Goal: Task Accomplishment & Management: Complete application form

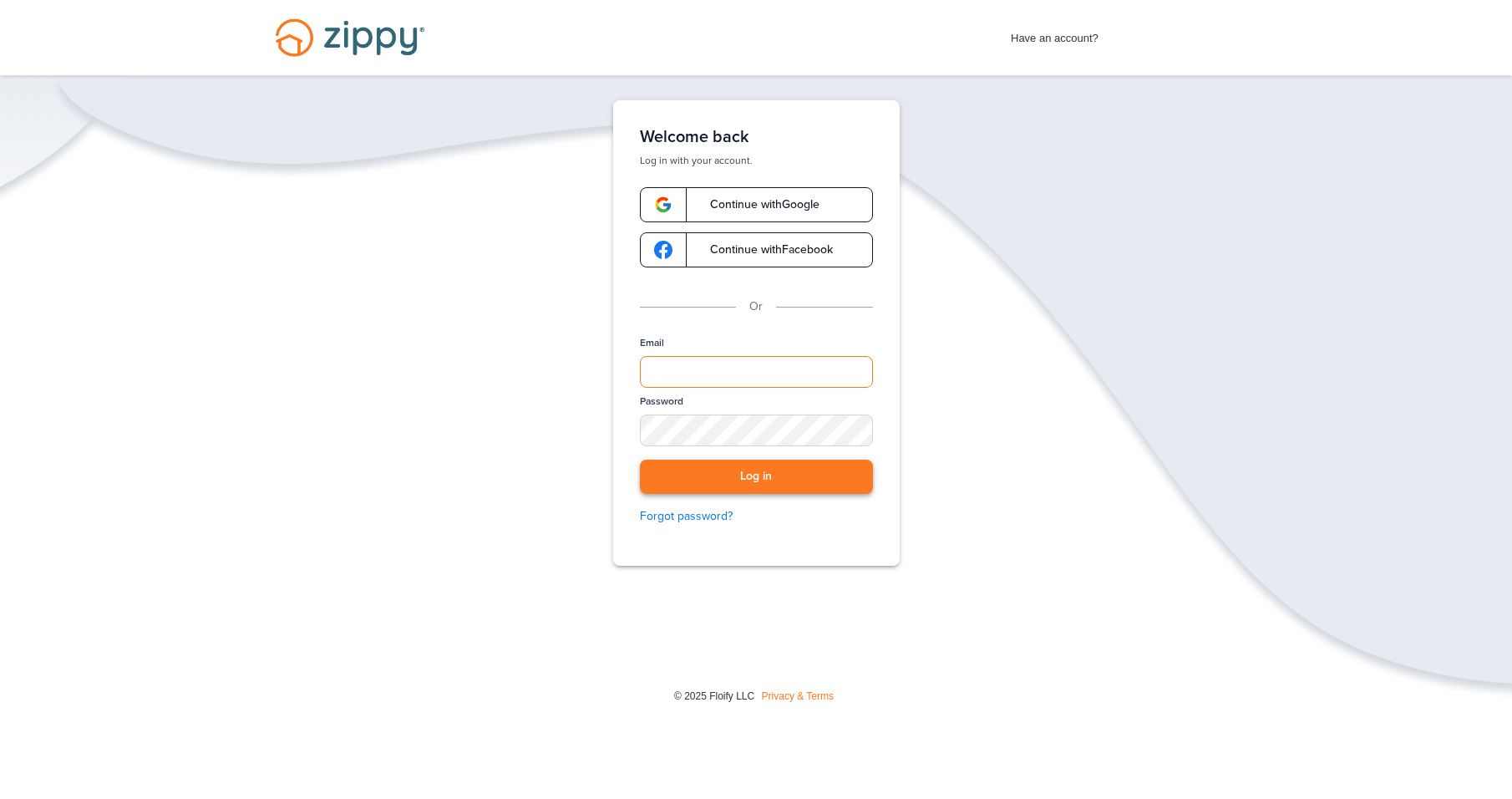
type input "**********"
click at [699, 480] on button "Log in" at bounding box center [757, 477] width 233 height 34
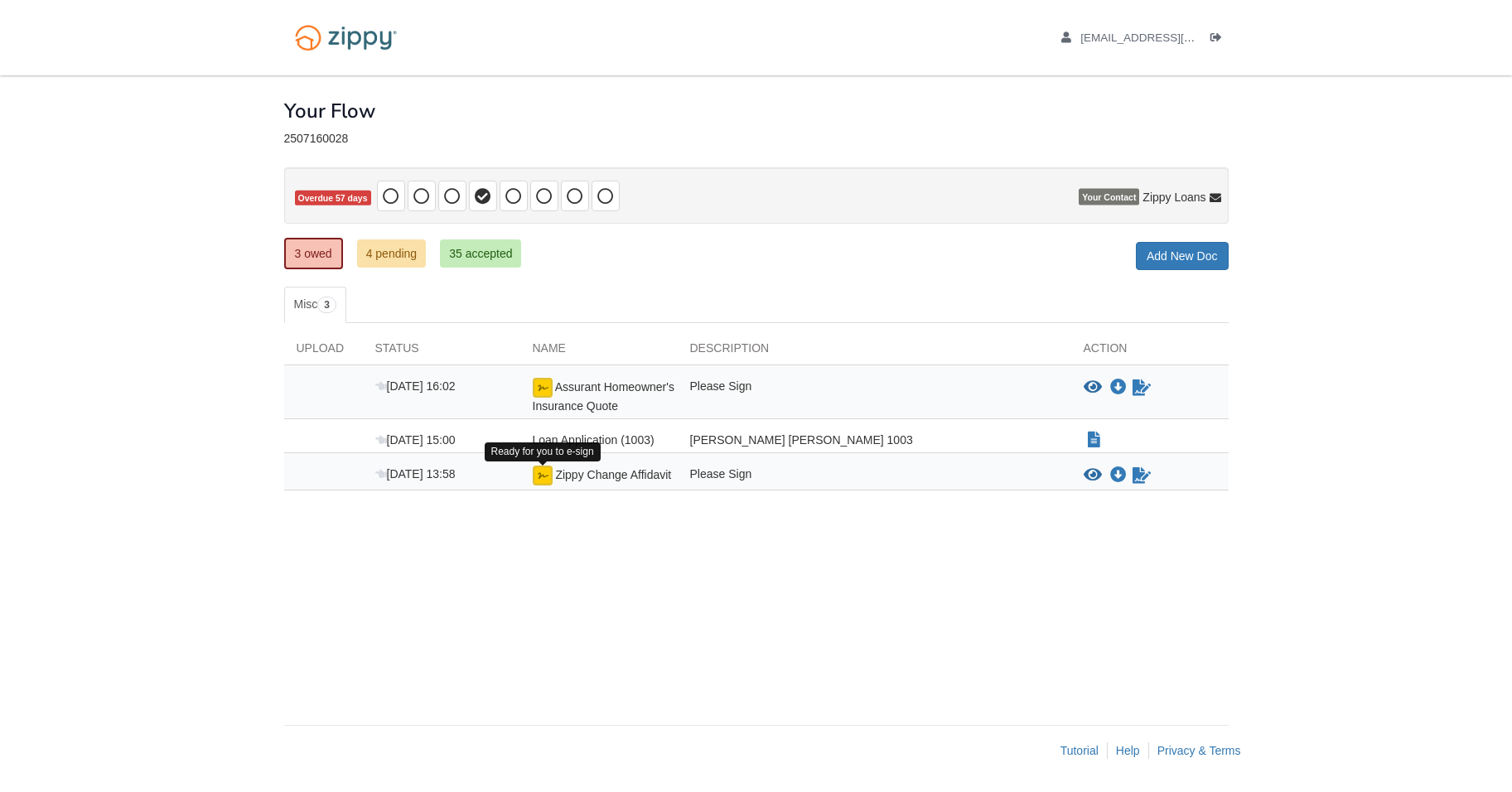
click at [545, 475] on img at bounding box center [542, 475] width 20 height 20
click at [729, 476] on div "Please Sign" at bounding box center [874, 475] width 393 height 20
click at [1139, 479] on icon "Sign Form" at bounding box center [1141, 475] width 18 height 16
click at [1141, 477] on icon "Sign Form" at bounding box center [1141, 475] width 18 height 16
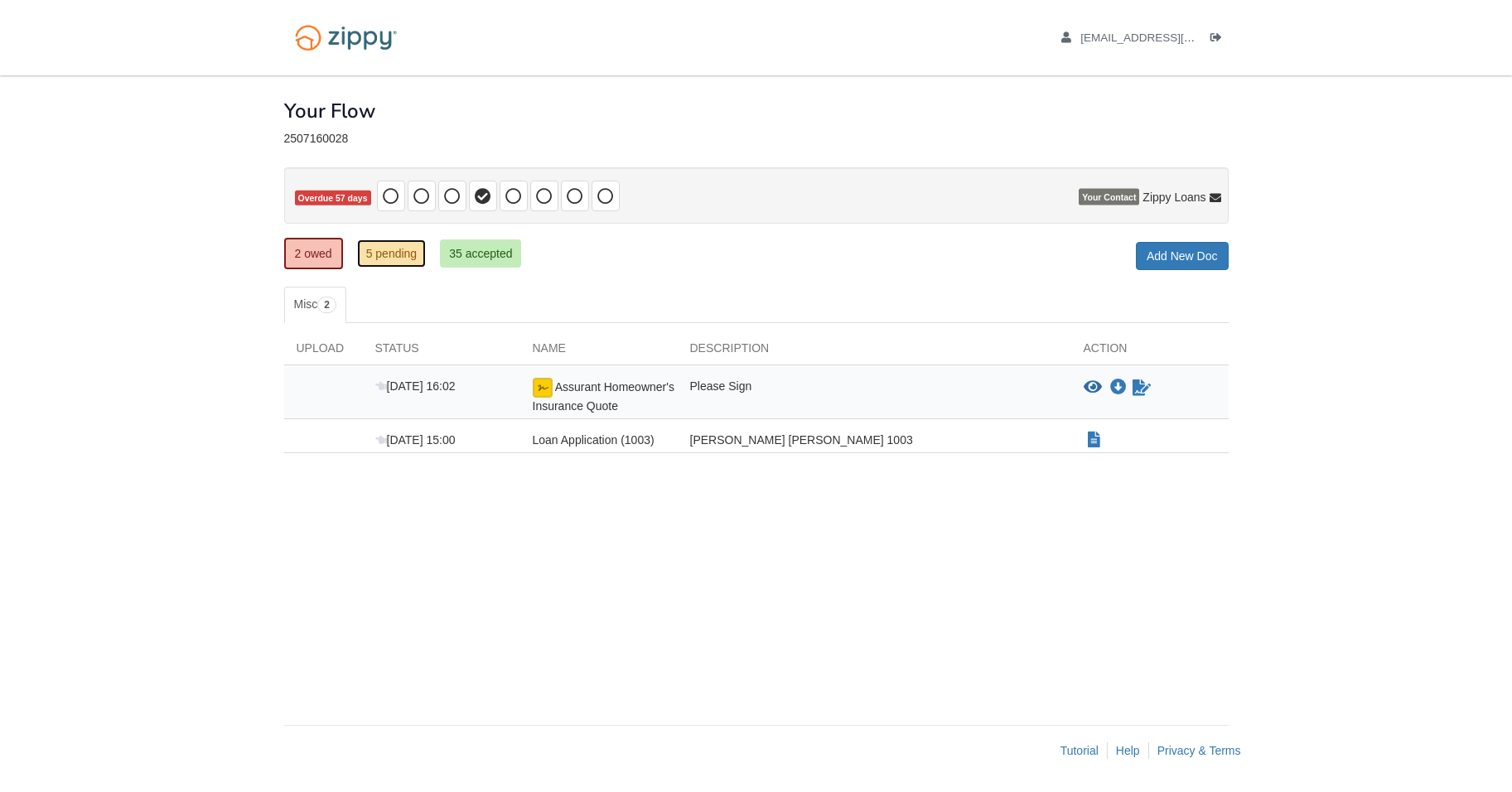
click at [386, 259] on link "5 pending" at bounding box center [392, 253] width 70 height 28
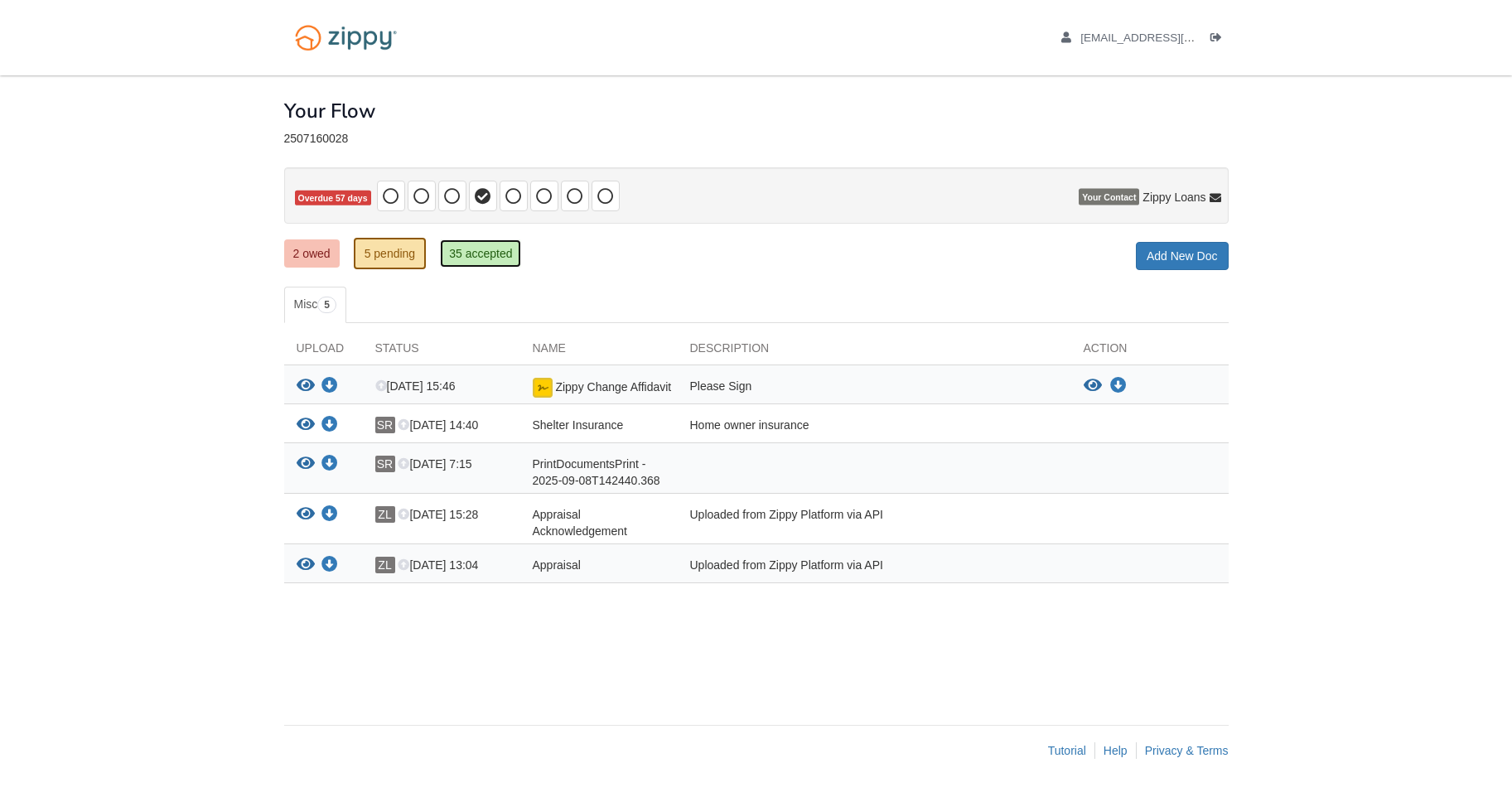
click at [457, 259] on link "35 accepted" at bounding box center [480, 253] width 81 height 28
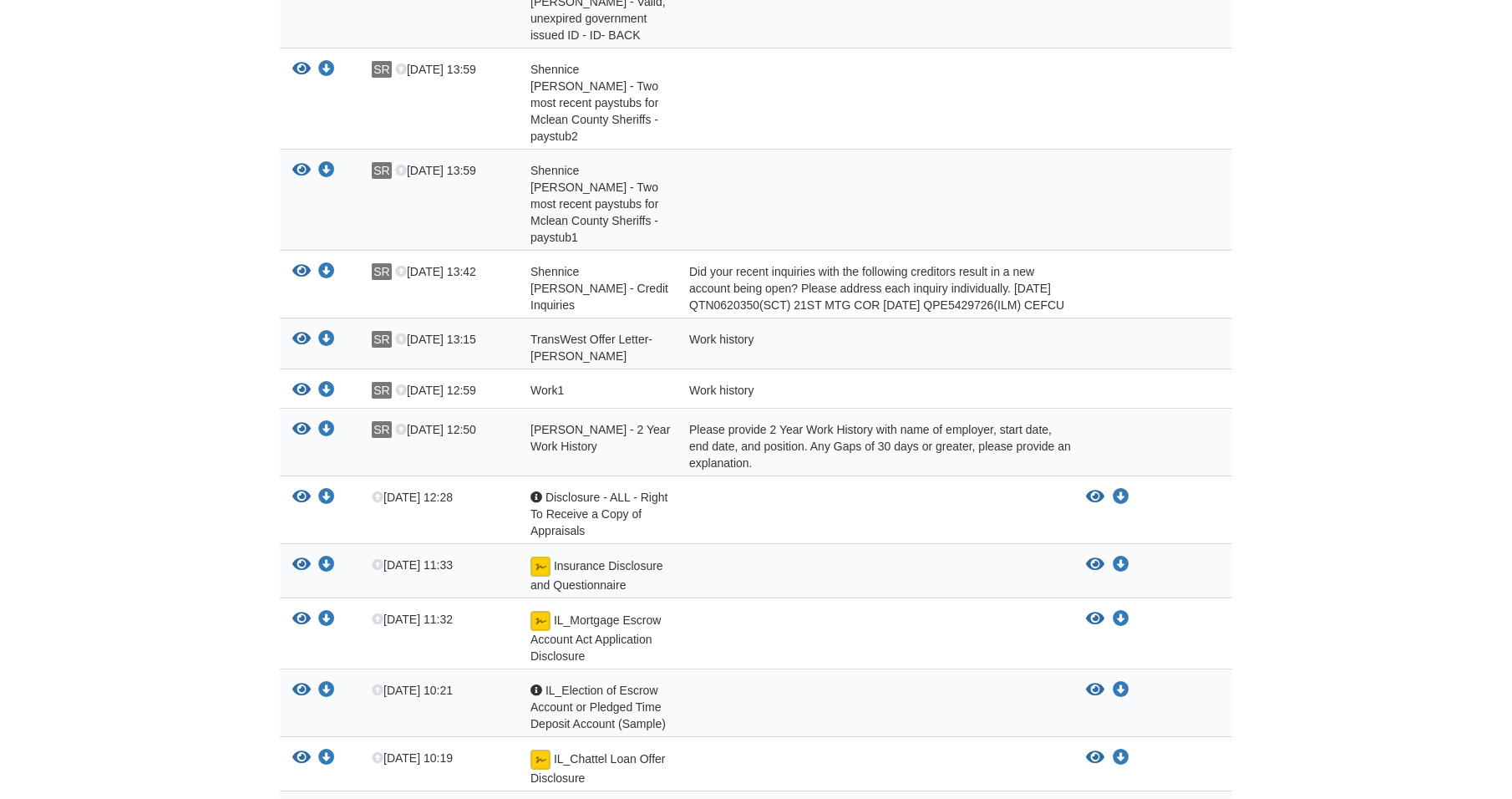
scroll to position [1504, 0]
